Goal: Find specific page/section: Find specific page/section

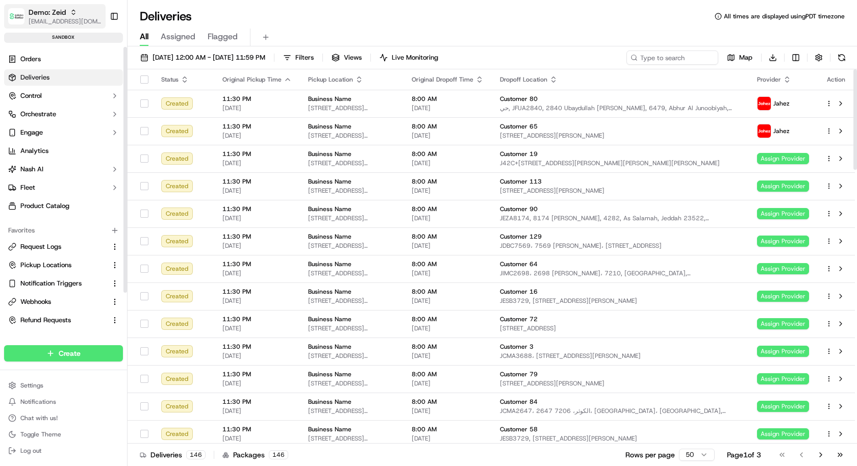
click at [62, 21] on span "[EMAIL_ADDRESS][DOMAIN_NAME]" at bounding box center [65, 21] width 73 height 8
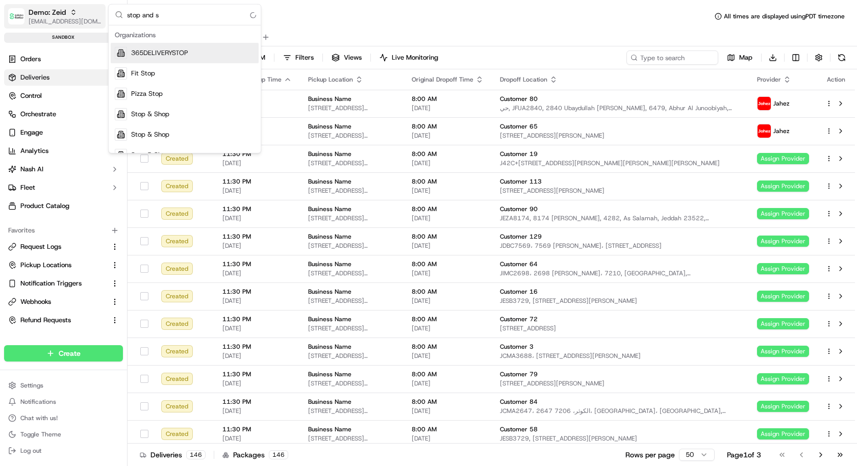
type input "stop and sh"
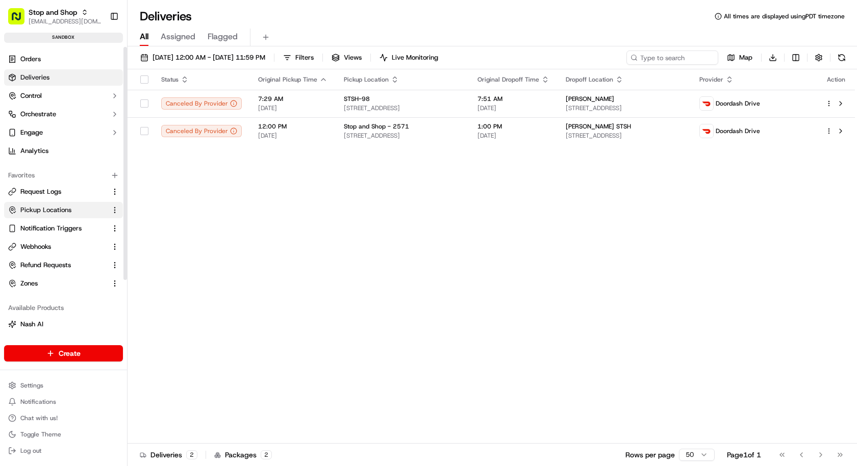
click at [61, 211] on span "Pickup Locations" at bounding box center [45, 210] width 51 height 9
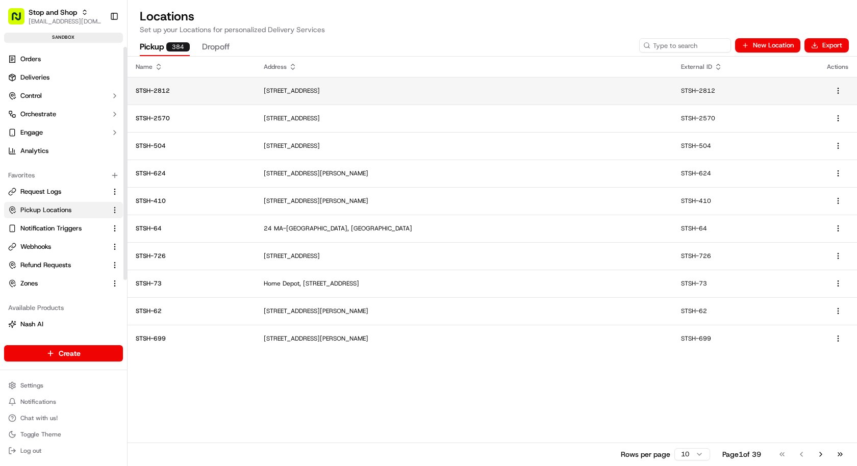
click at [412, 101] on td "160 Village Center Dr, Freehold, NJ 07728, US" at bounding box center [464, 91] width 417 height 28
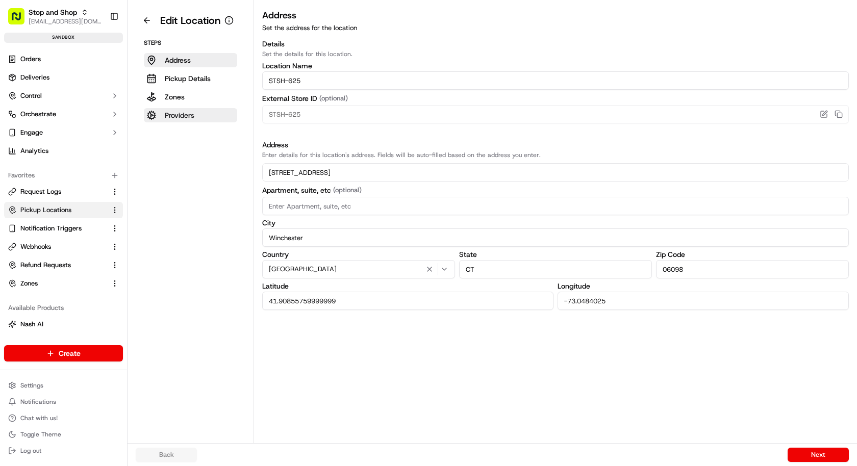
click at [181, 114] on p "Providers" at bounding box center [180, 115] width 30 height 10
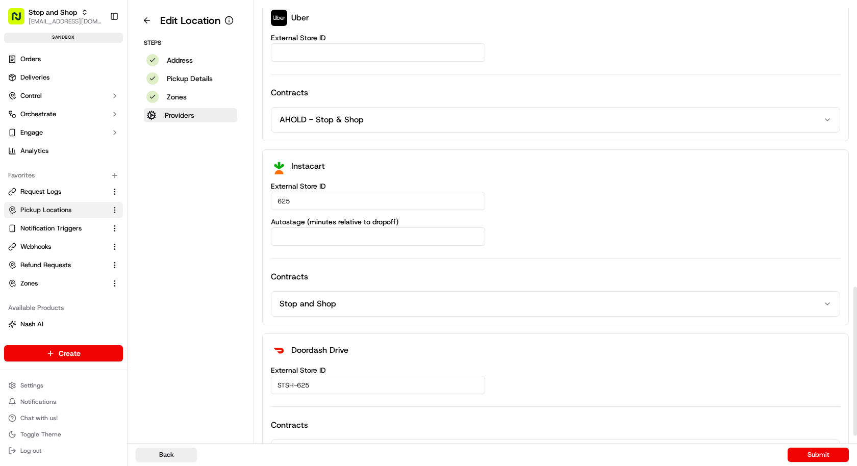
scroll to position [861, 0]
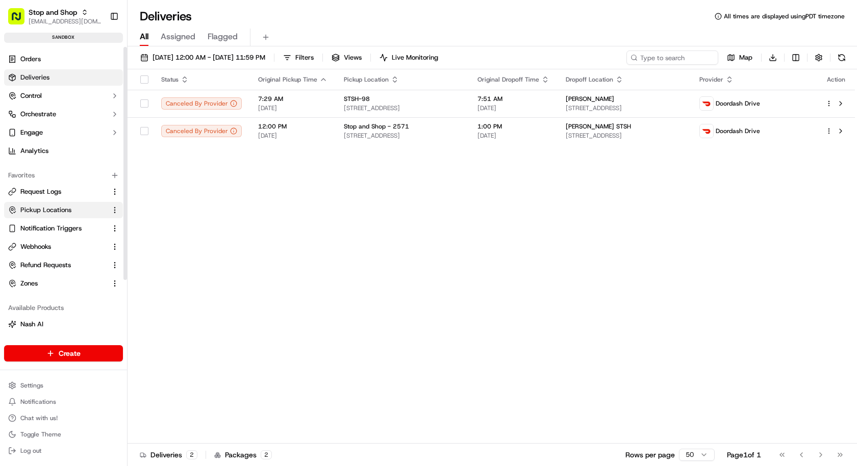
click at [67, 212] on span "Pickup Locations" at bounding box center [45, 210] width 51 height 9
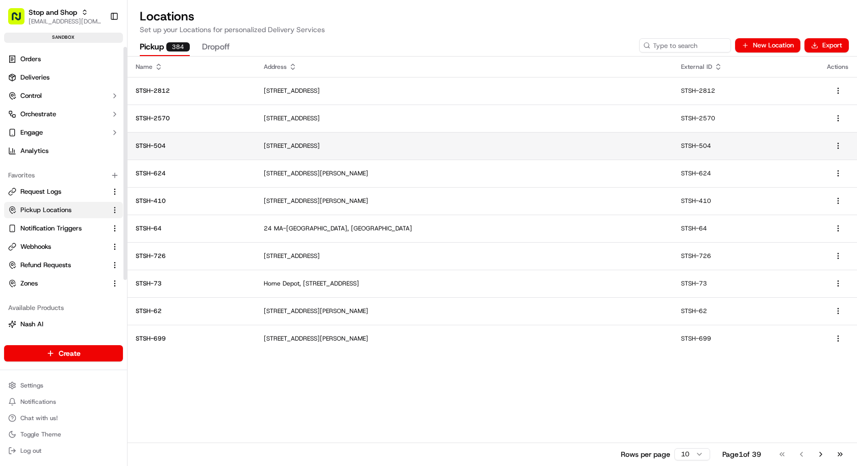
click at [272, 158] on td "691 Co-op City Blvd, Bronx, NY 10475, USA" at bounding box center [464, 146] width 417 height 28
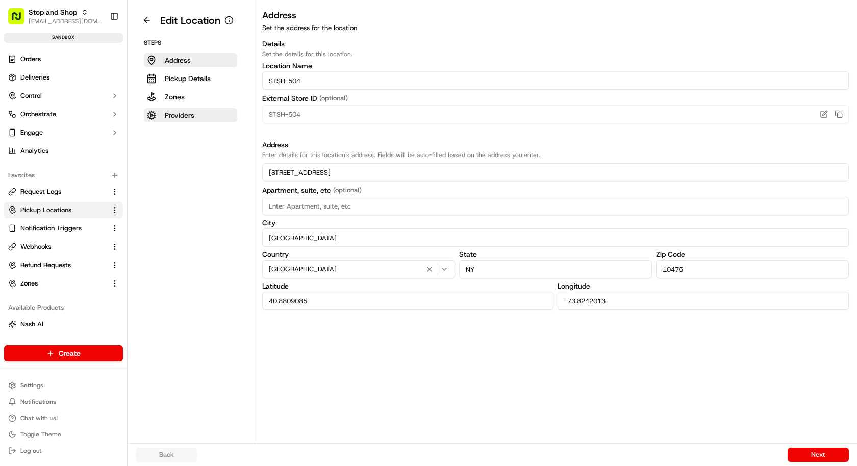
click at [189, 111] on p "Providers" at bounding box center [180, 115] width 30 height 10
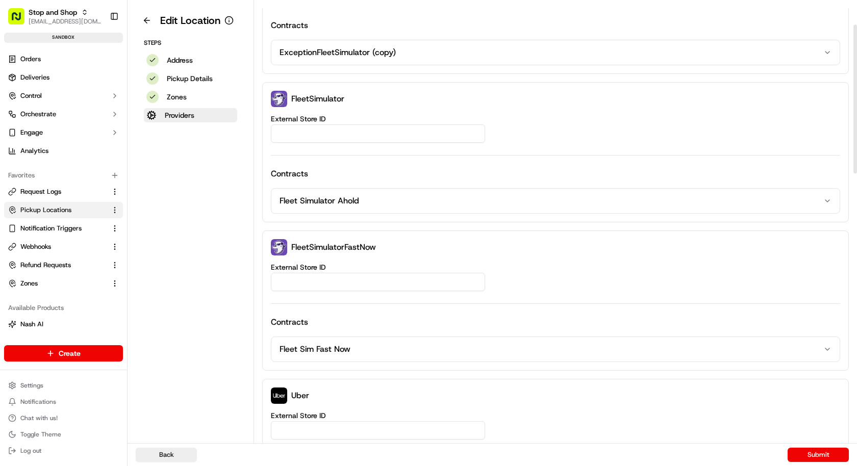
scroll to position [861, 0]
